Goal: Task Accomplishment & Management: Use online tool/utility

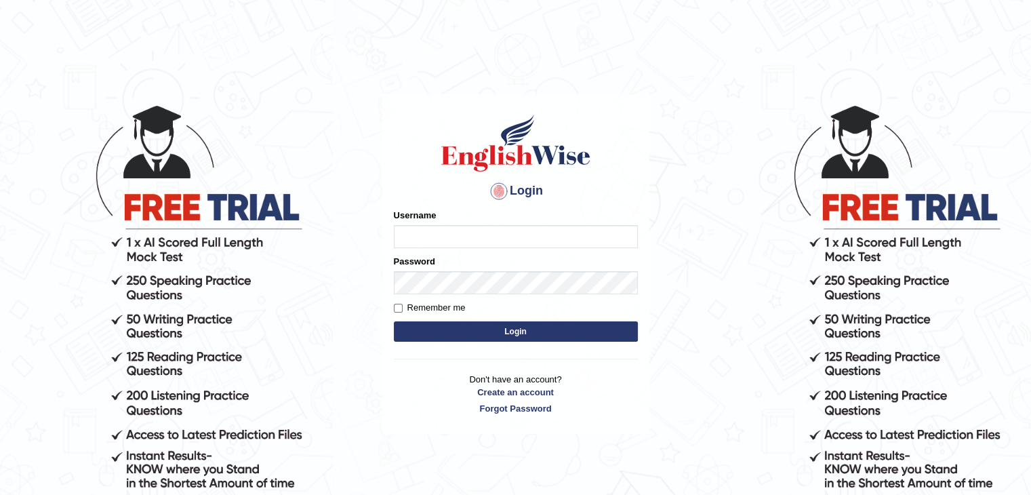
type input "AstiS"
drag, startPoint x: 0, startPoint y: 0, endPoint x: 598, endPoint y: 334, distance: 685.1
click at [598, 334] on button "Login" at bounding box center [516, 331] width 244 height 20
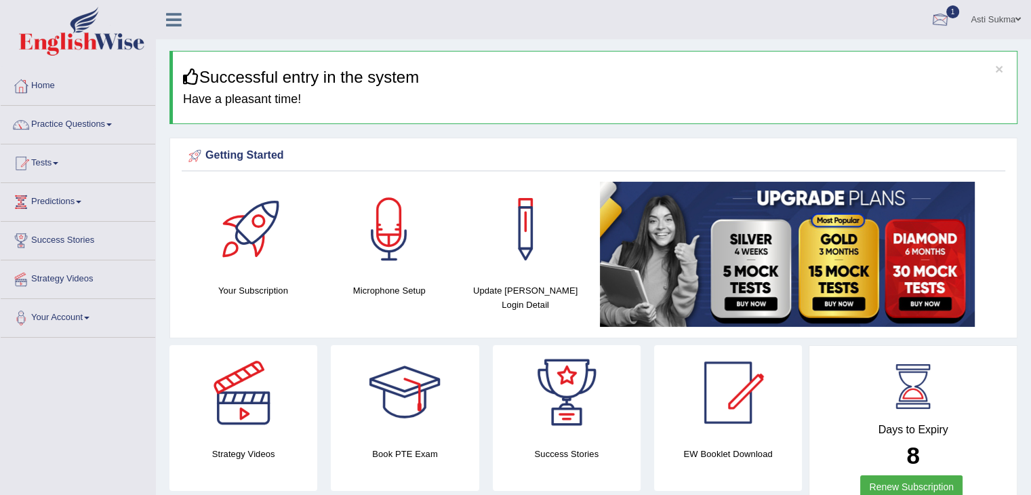
click at [943, 19] on div at bounding box center [940, 20] width 20 height 20
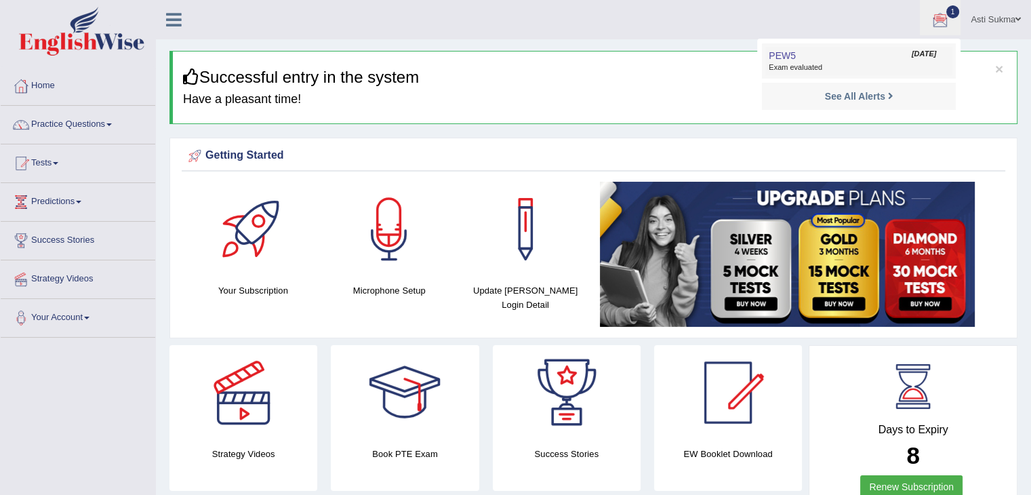
click at [871, 45] on li "PEW5 Oct 10, 2025 Exam evaluated" at bounding box center [859, 60] width 194 height 35
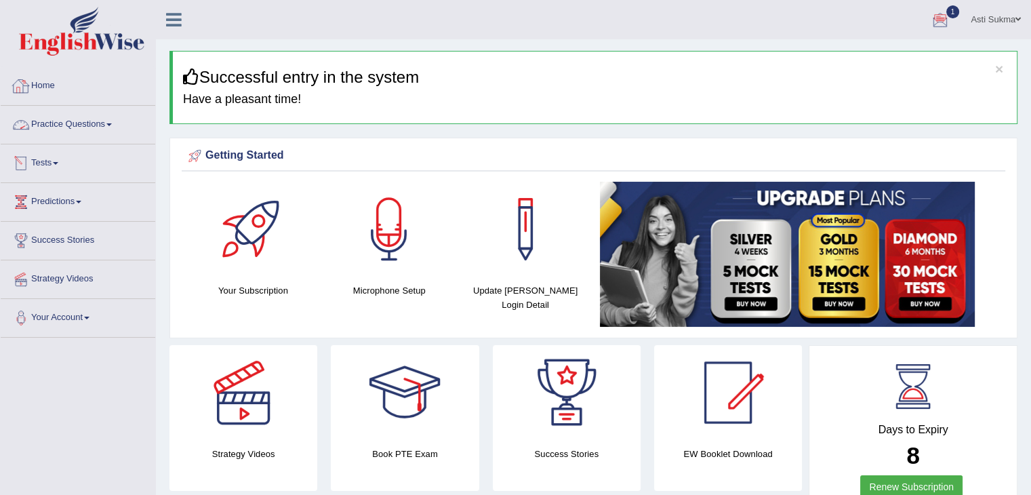
click at [62, 159] on link "Tests" at bounding box center [78, 161] width 155 height 34
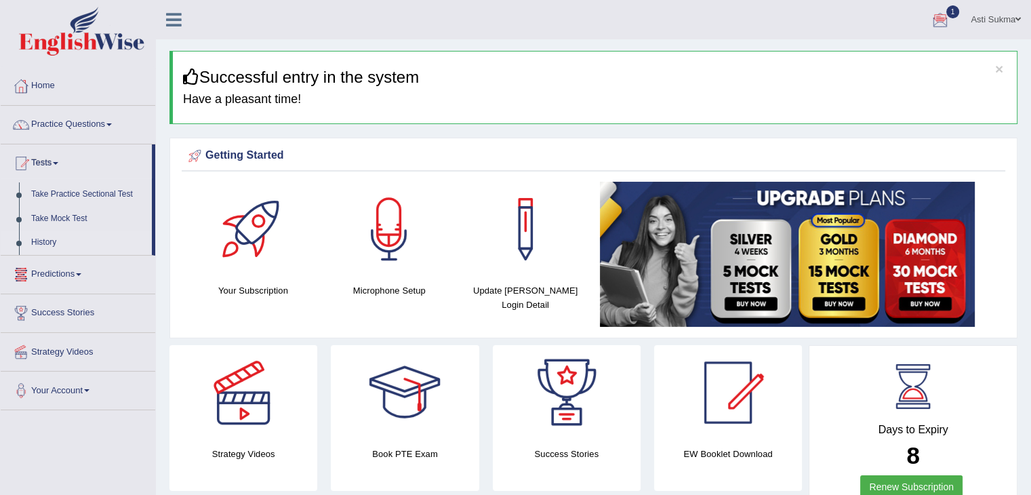
click at [39, 245] on link "History" at bounding box center [88, 243] width 127 height 24
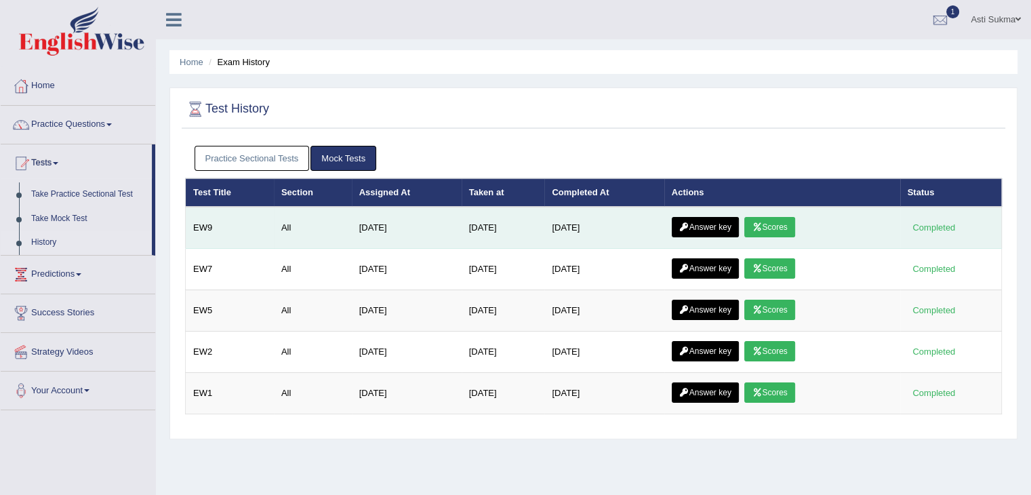
click at [762, 224] on icon at bounding box center [757, 227] width 10 height 8
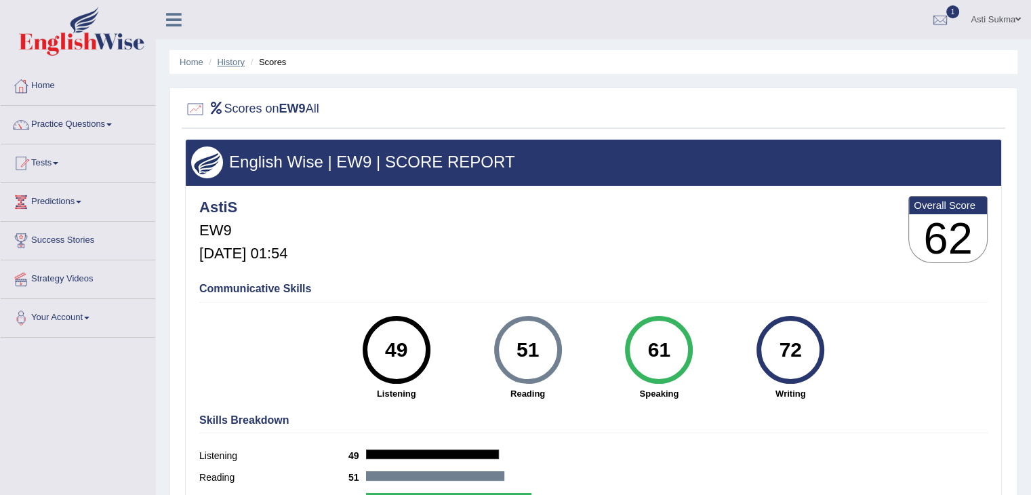
click at [228, 63] on link "History" at bounding box center [231, 62] width 27 height 10
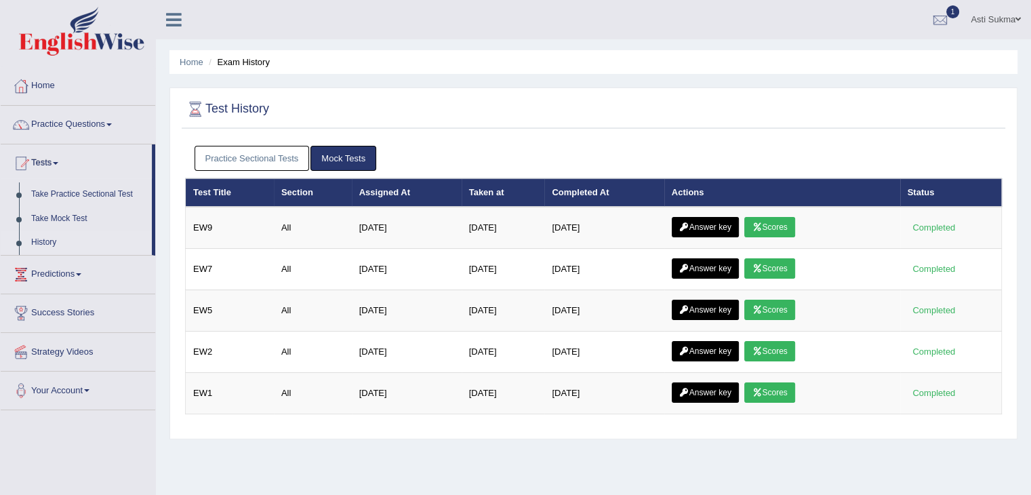
click at [302, 161] on link "Practice Sectional Tests" at bounding box center [252, 158] width 115 height 25
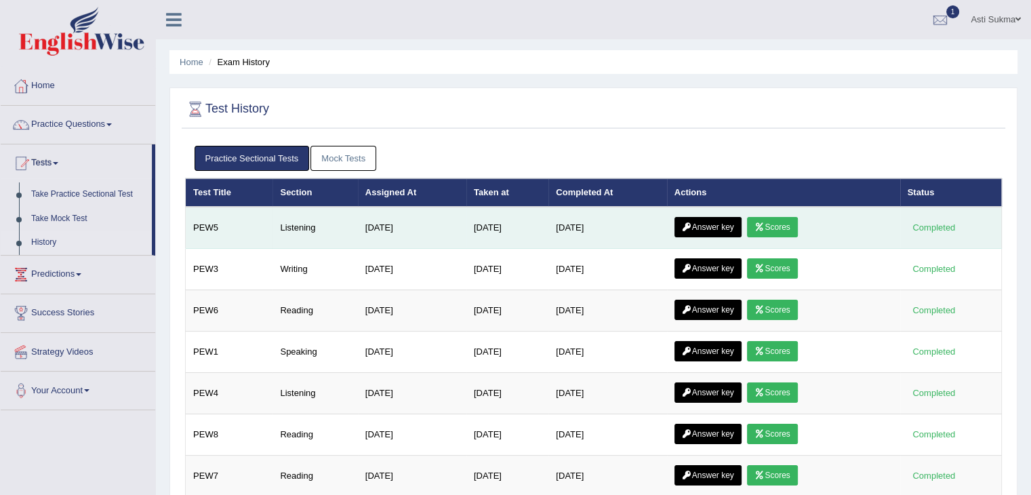
click at [796, 223] on link "Scores" at bounding box center [772, 227] width 50 height 20
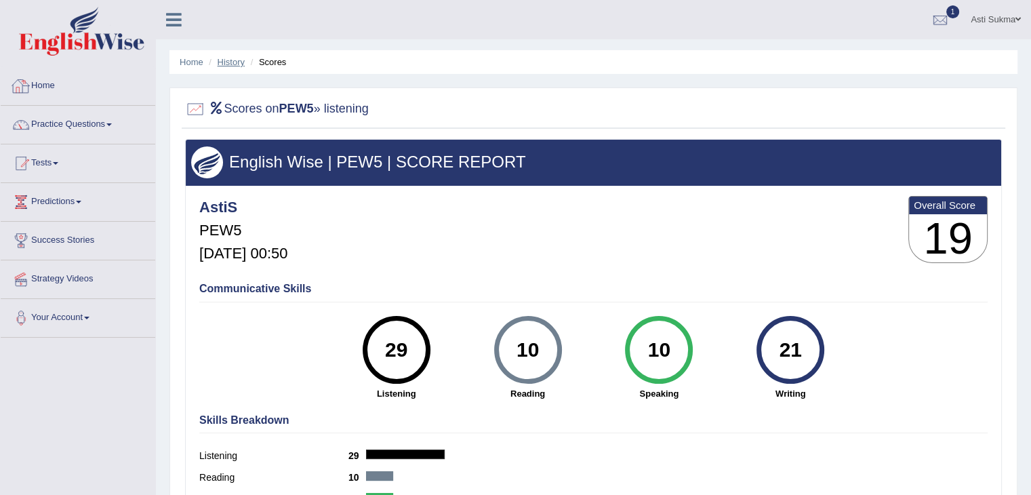
click at [231, 62] on link "History" at bounding box center [231, 62] width 27 height 10
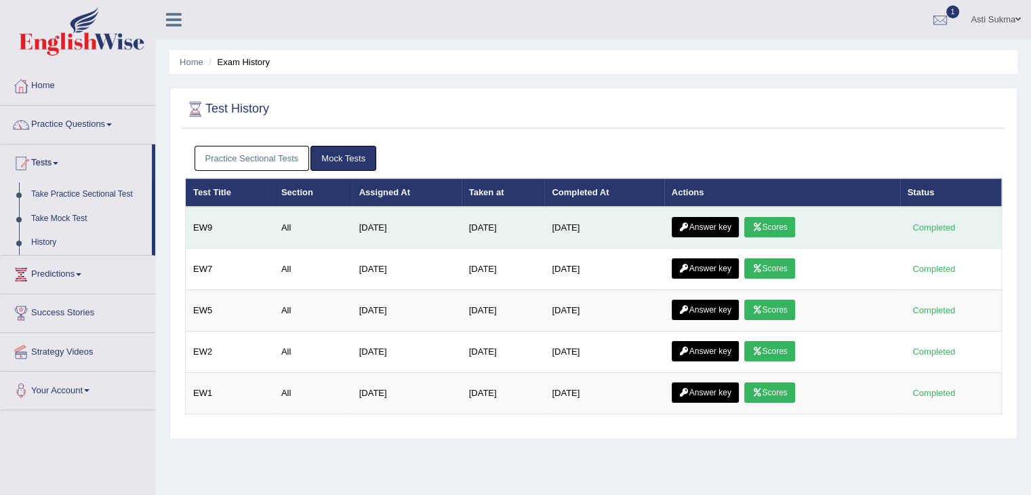
click at [721, 233] on link "Answer key" at bounding box center [705, 227] width 67 height 20
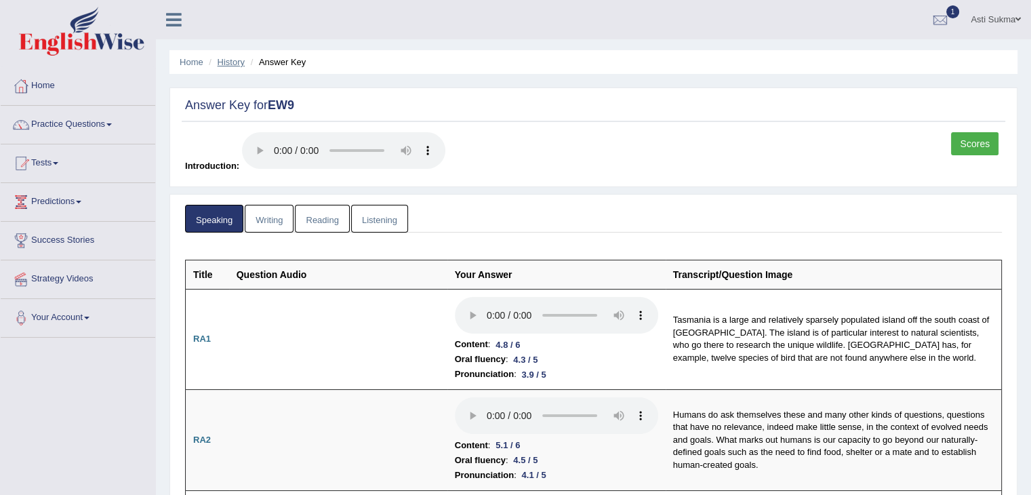
click at [228, 60] on link "History" at bounding box center [231, 62] width 27 height 10
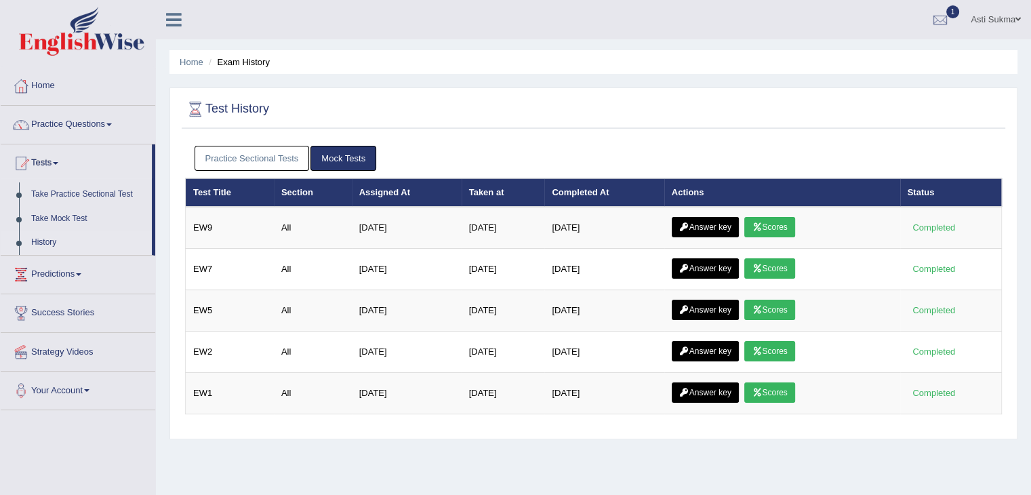
click at [263, 155] on link "Practice Sectional Tests" at bounding box center [252, 158] width 115 height 25
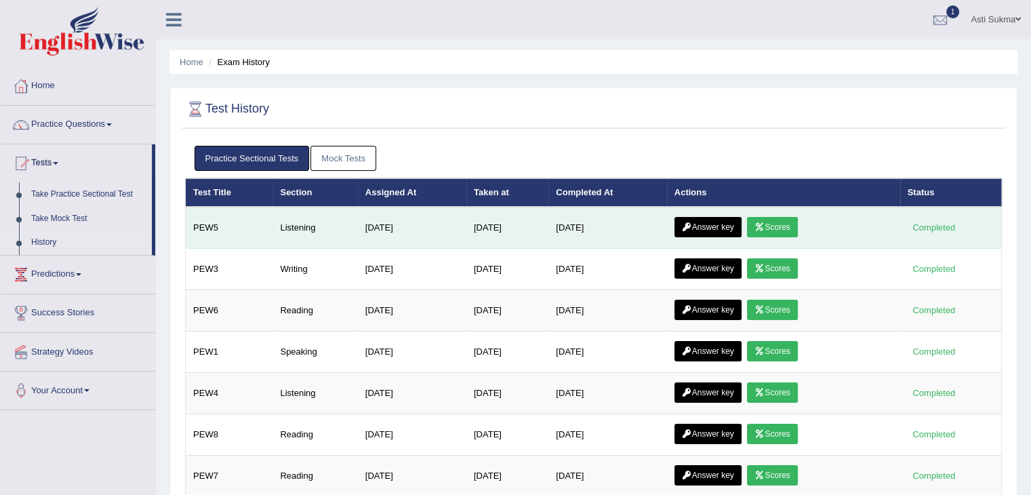
click at [719, 223] on link "Answer key" at bounding box center [708, 227] width 67 height 20
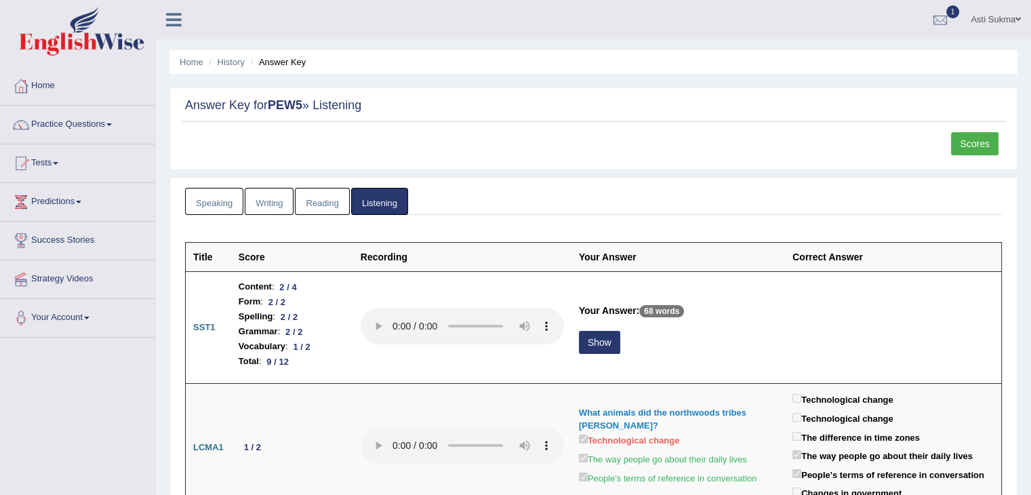
click at [332, 195] on link "Reading" at bounding box center [322, 202] width 54 height 28
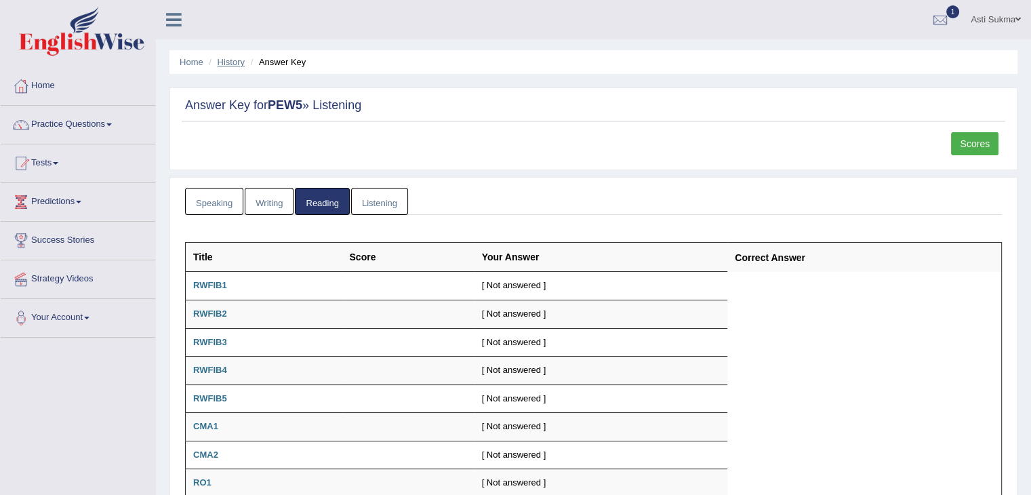
click at [231, 59] on link "History" at bounding box center [231, 62] width 27 height 10
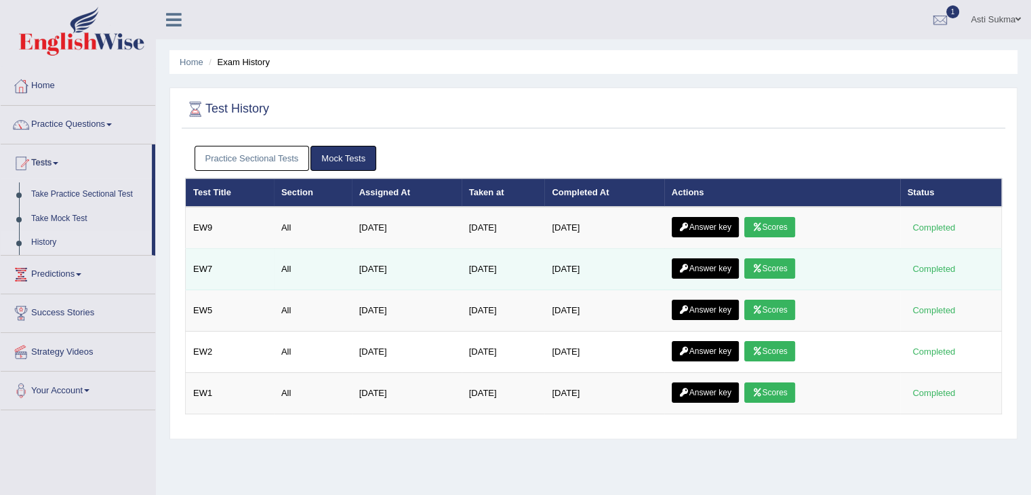
click at [774, 264] on link "Scores" at bounding box center [769, 268] width 50 height 20
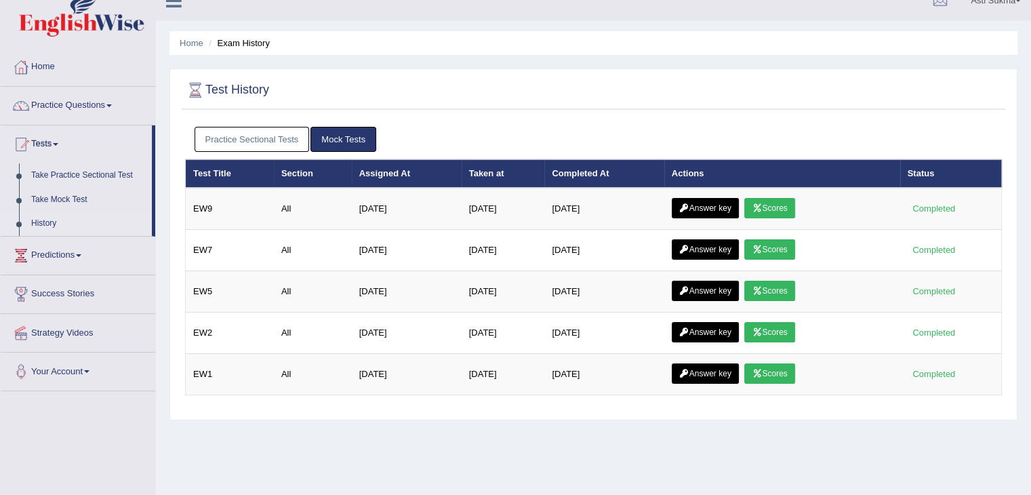
scroll to position [22, 0]
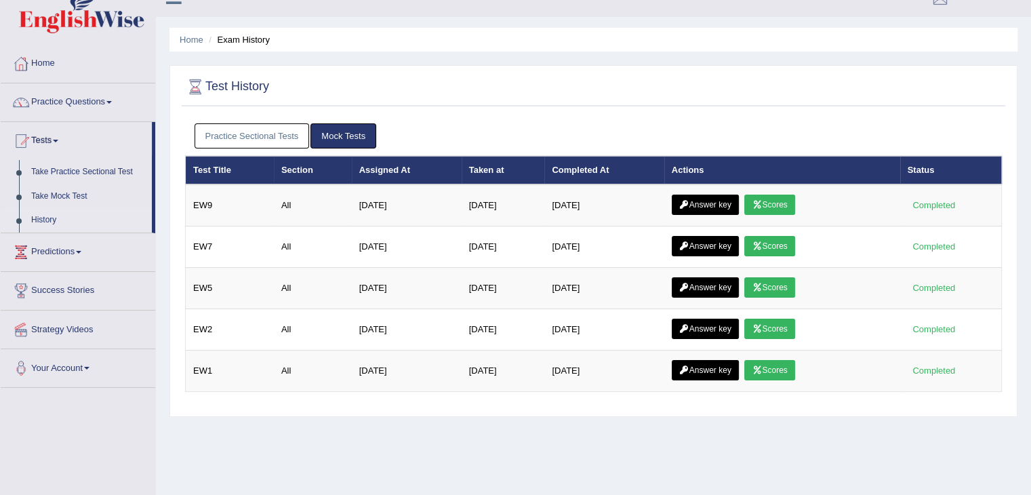
click at [856, 32] on link "PEW5 Oct 10, 2025 Exam evaluated" at bounding box center [859, 38] width 187 height 28
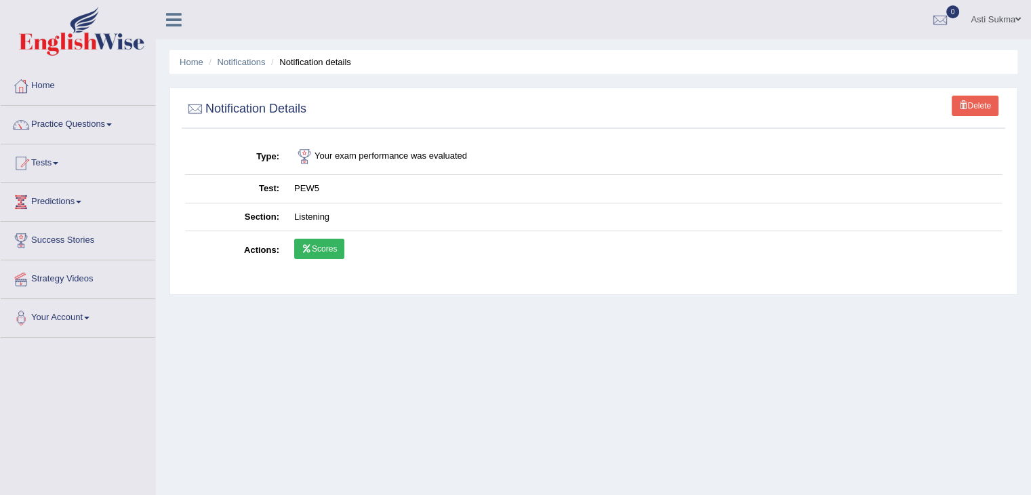
click at [326, 247] on link "Scores" at bounding box center [319, 249] width 50 height 20
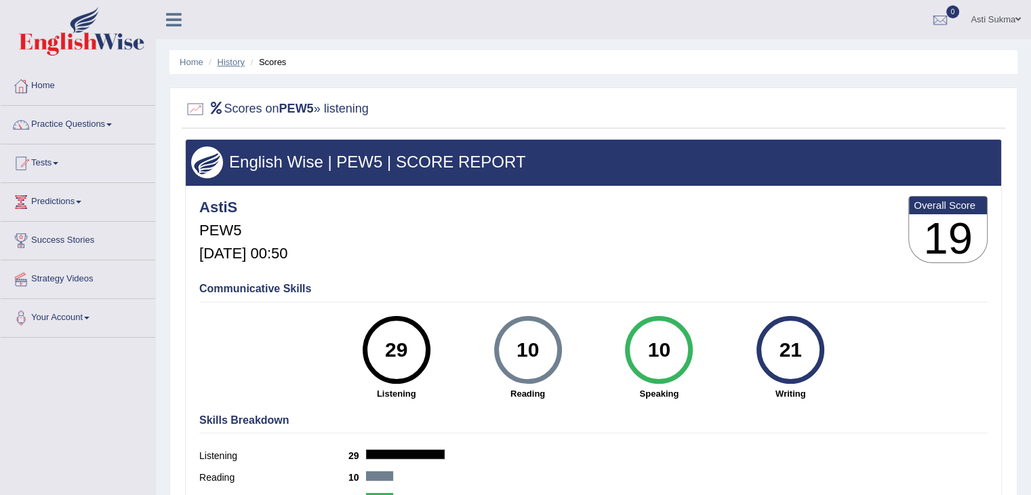
click at [241, 59] on link "History" at bounding box center [231, 62] width 27 height 10
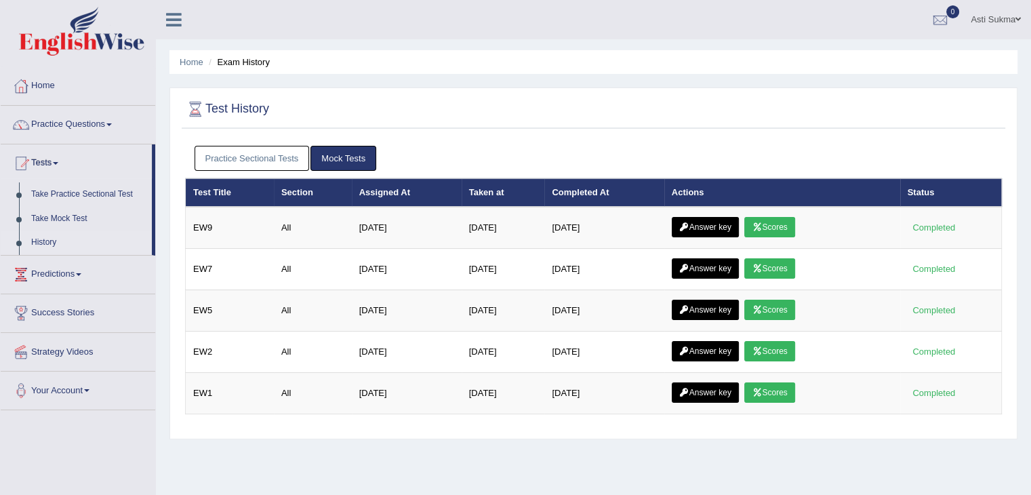
click at [256, 163] on link "Practice Sectional Tests" at bounding box center [252, 158] width 115 height 25
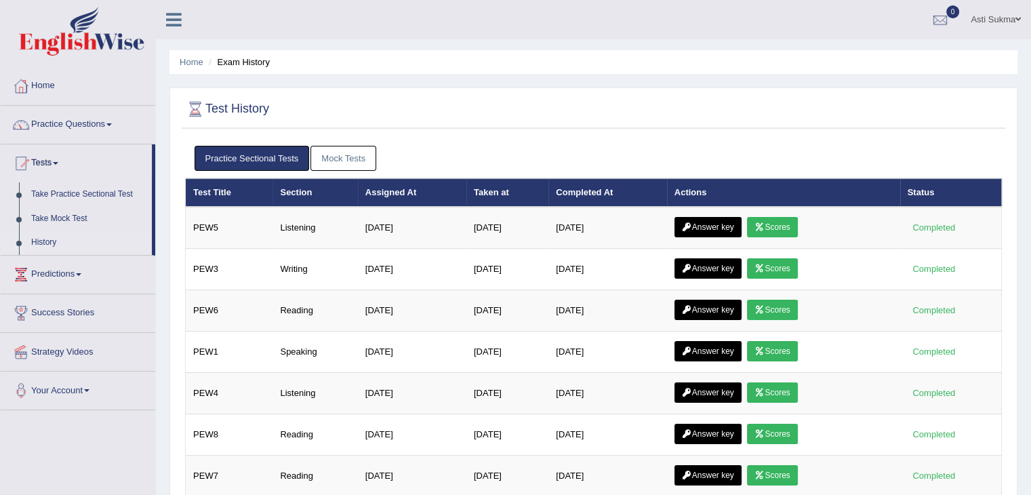
click at [795, 139] on div "Practice Sectional Tests Mock Tests" at bounding box center [593, 158] width 817 height 39
click at [66, 83] on link "Home" at bounding box center [78, 84] width 155 height 34
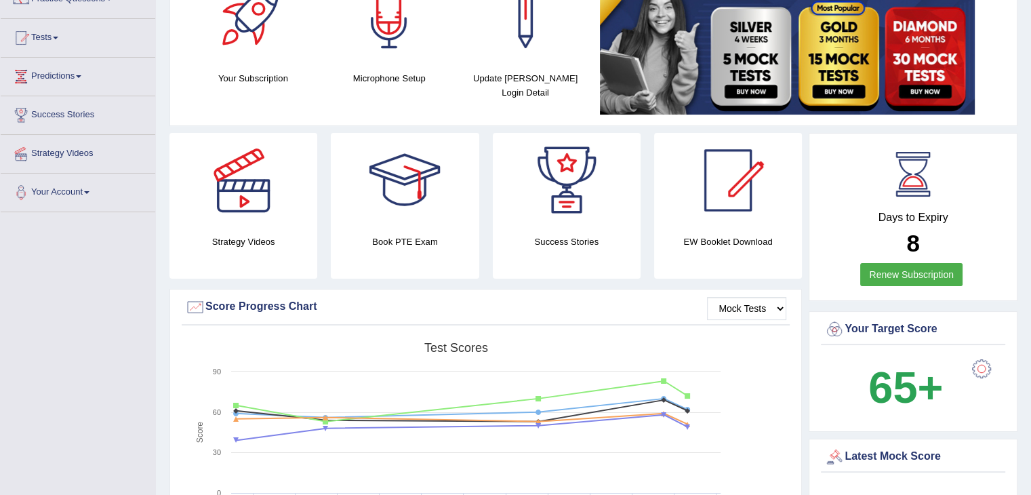
scroll to position [182, 0]
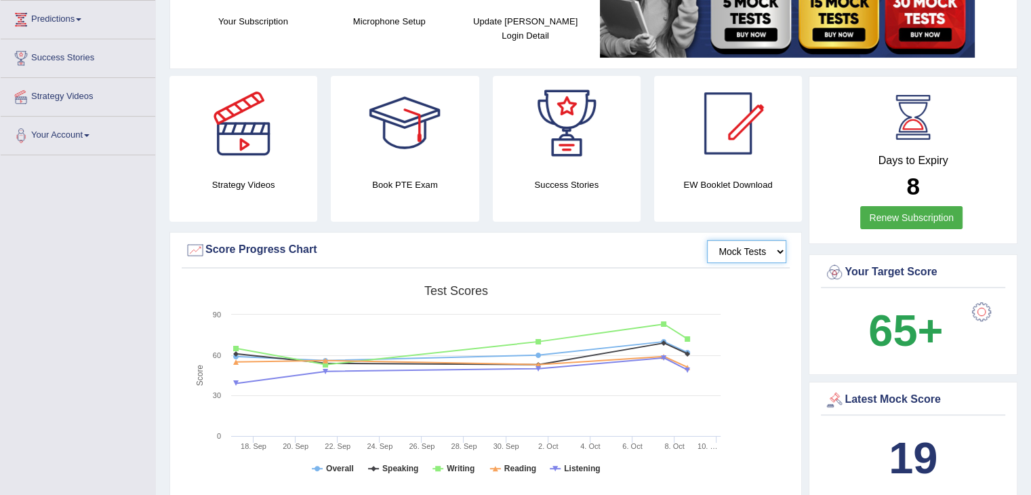
click at [781, 247] on select "Mock Tests" at bounding box center [746, 251] width 79 height 23
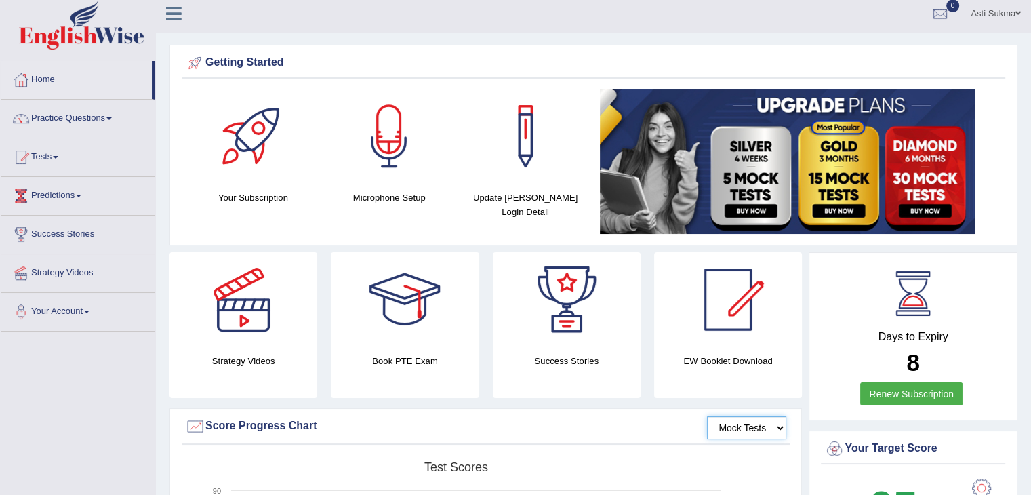
scroll to position [0, 0]
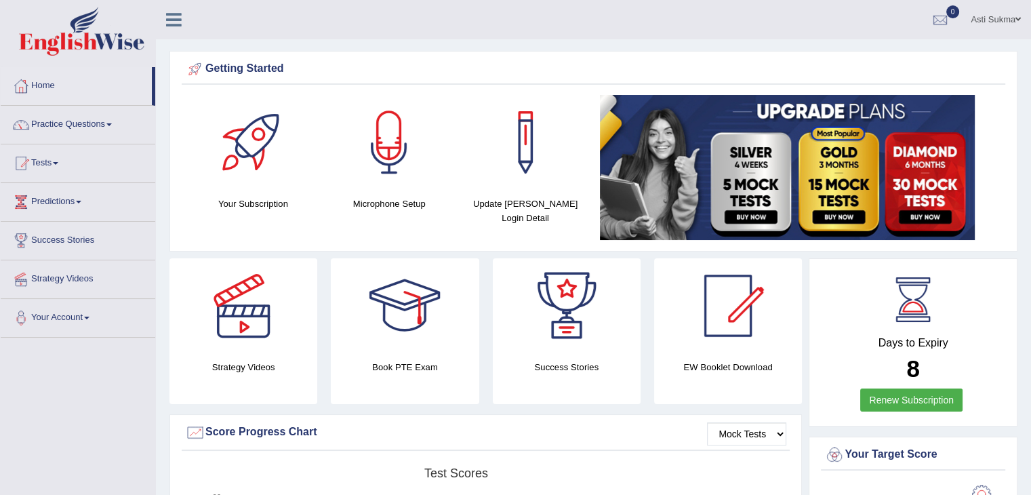
click at [553, 55] on div "Getting Started Your Subscription Microphone Setup Update Pearson Login Detail ×" at bounding box center [594, 151] width 848 height 201
click at [379, 9] on div "Asti Sukma Toggle navigation Username: AstiS Access Type: Online Subscription: …" at bounding box center [593, 19] width 875 height 39
click at [56, 169] on link "Tests" at bounding box center [78, 161] width 155 height 34
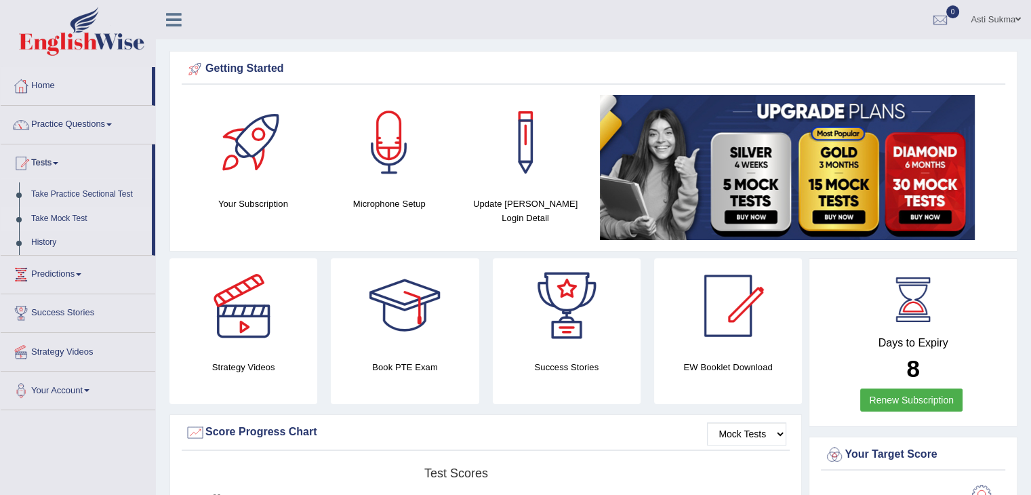
click at [65, 218] on link "Take Mock Test" at bounding box center [88, 219] width 127 height 24
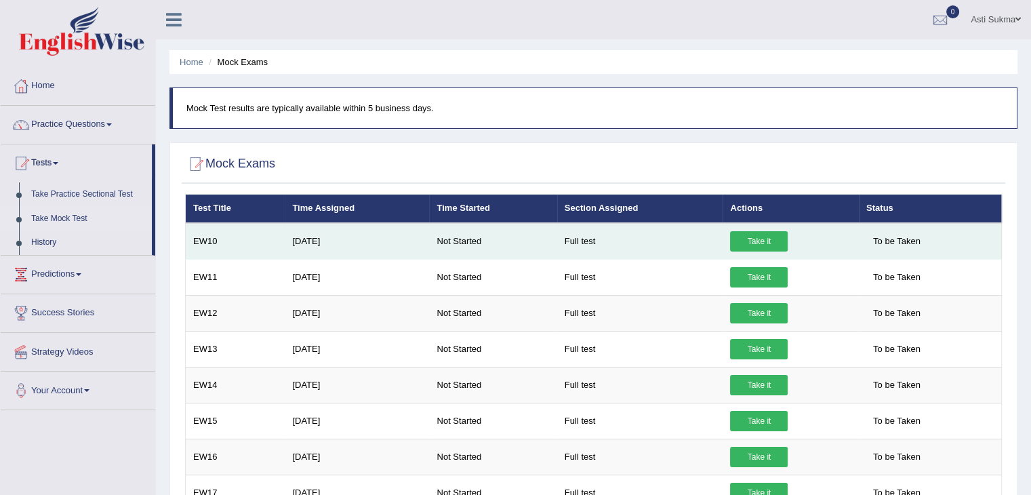
click at [764, 242] on link "Take it" at bounding box center [759, 241] width 58 height 20
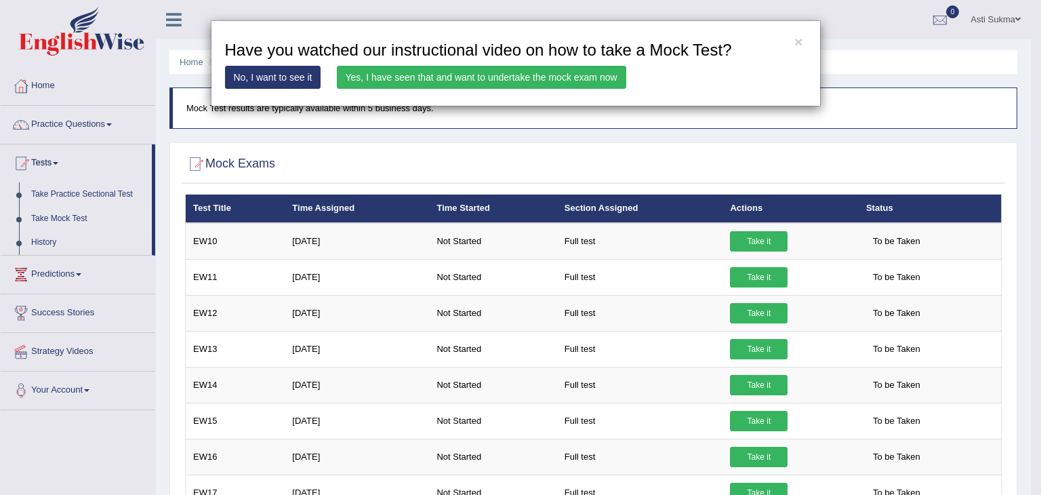
click at [608, 74] on link "Yes, I have seen that and want to undertake the mock exam now" at bounding box center [482, 77] width 290 height 23
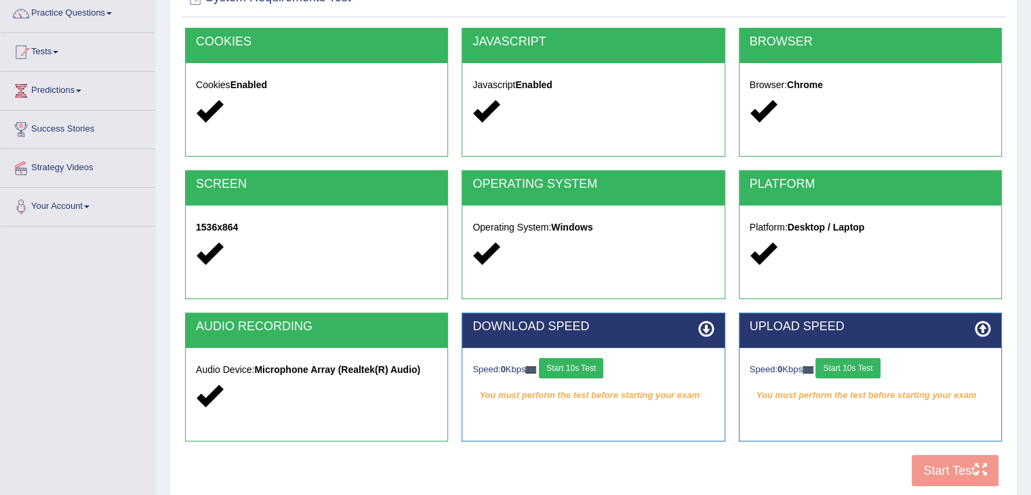
scroll to position [125, 0]
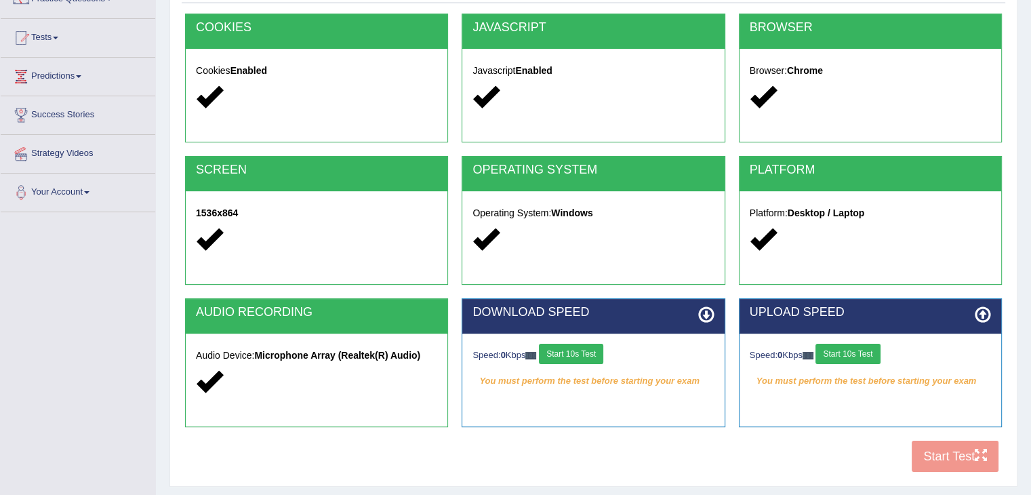
click at [602, 349] on button "Start 10s Test" at bounding box center [571, 354] width 64 height 20
click at [880, 351] on button "Start 10s Test" at bounding box center [848, 354] width 64 height 20
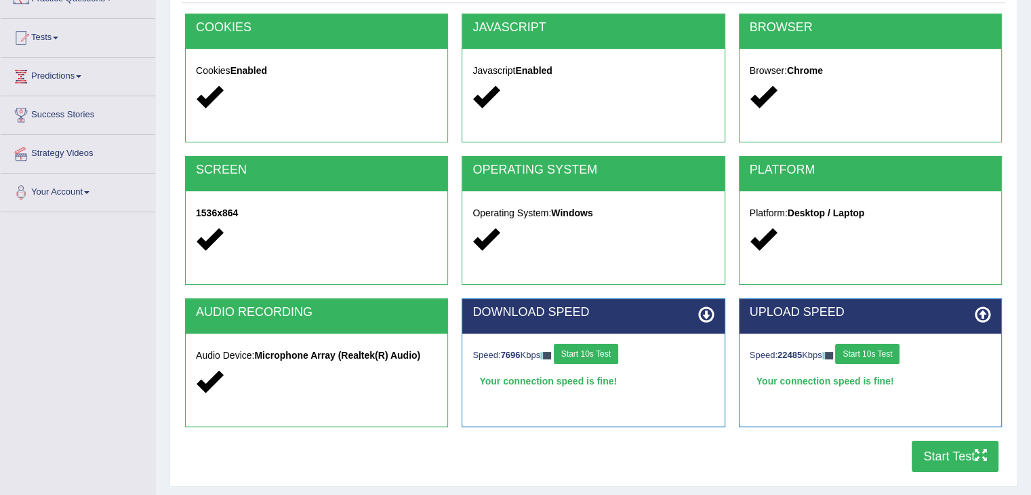
click at [949, 454] on button "Start Test" at bounding box center [955, 456] width 87 height 31
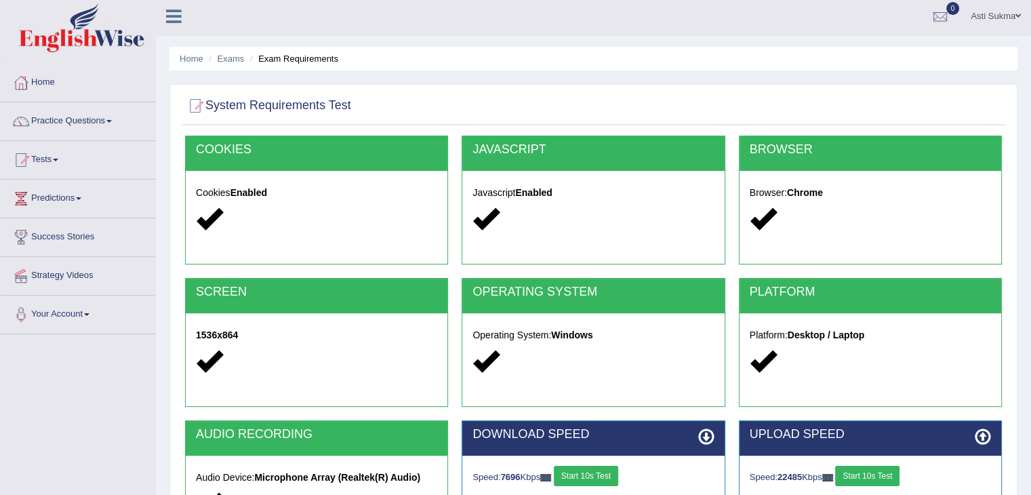
scroll to position [0, 0]
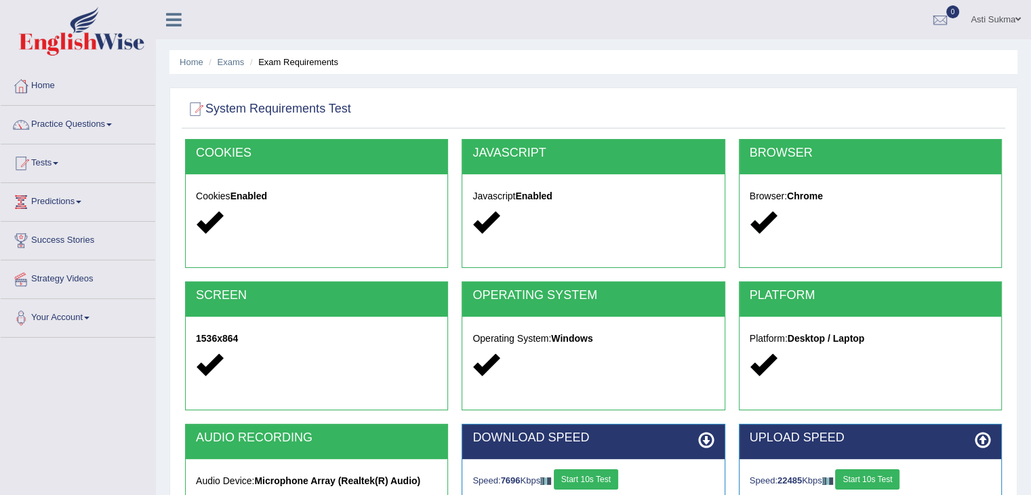
click at [340, 20] on div "Asti Sukma Toggle navigation Username: AstiS Access Type: Online Subscription: …" at bounding box center [593, 19] width 875 height 39
click at [50, 171] on link "Tests" at bounding box center [78, 161] width 155 height 34
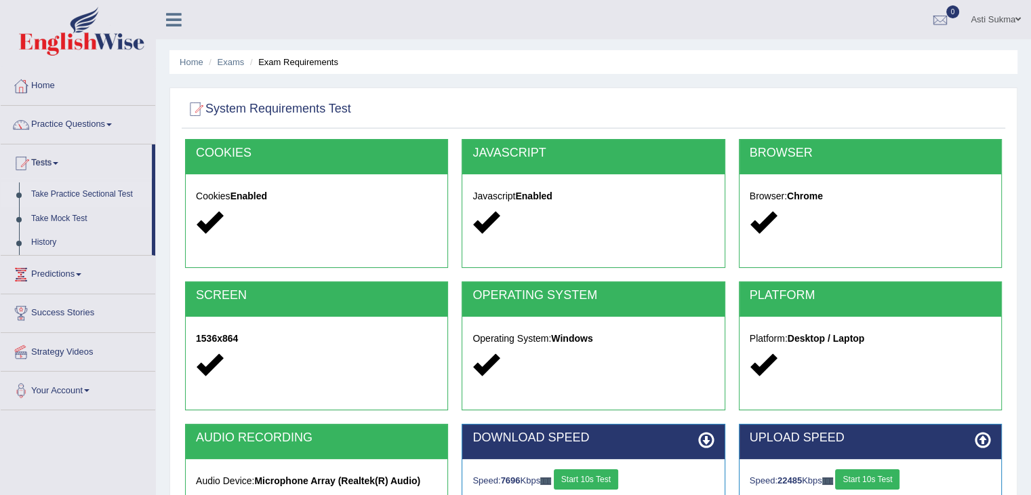
click at [86, 196] on link "Take Practice Sectional Test" at bounding box center [88, 194] width 127 height 24
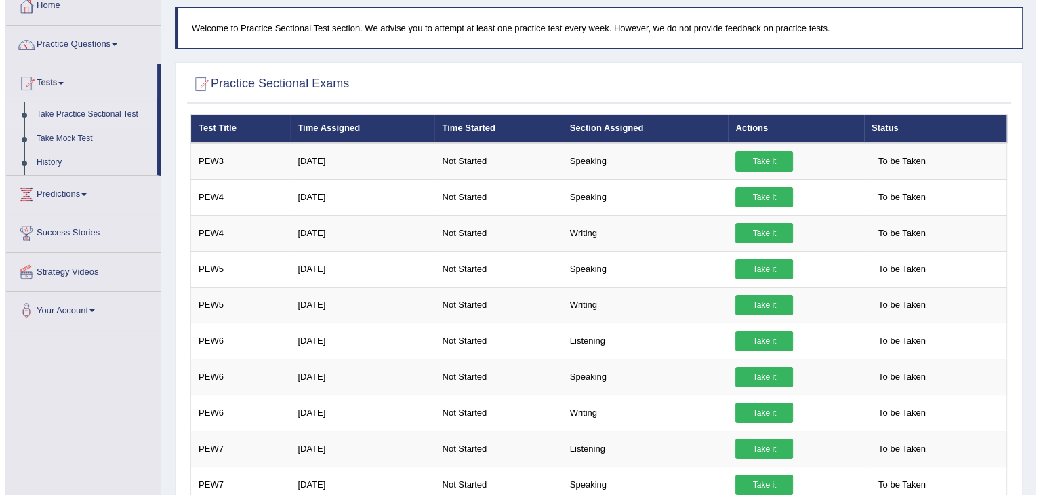
scroll to position [99, 0]
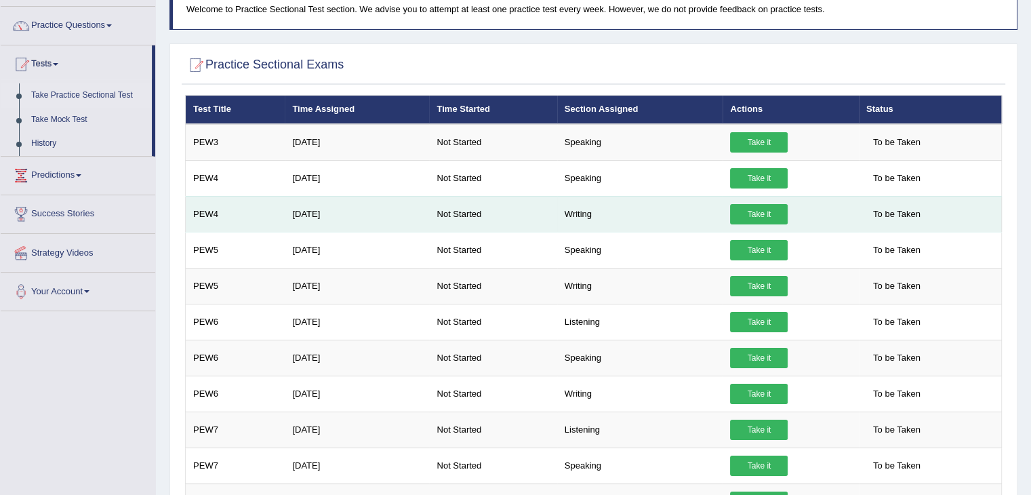
click at [778, 207] on link "Take it" at bounding box center [759, 214] width 58 height 20
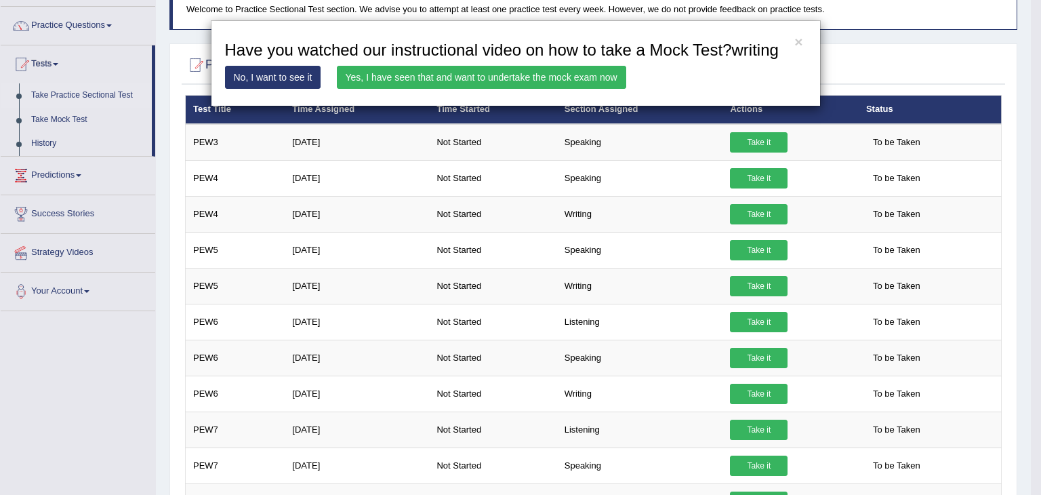
click at [572, 81] on link "Yes, I have seen that and want to undertake the mock exam now" at bounding box center [482, 77] width 290 height 23
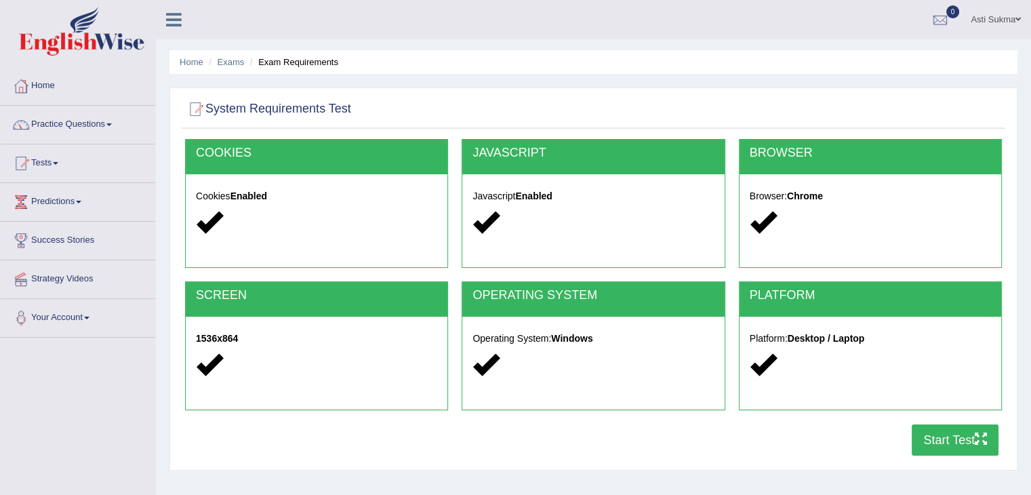
click at [959, 429] on button "Start Test" at bounding box center [955, 439] width 87 height 31
